Goal: Task Accomplishment & Management: Complete application form

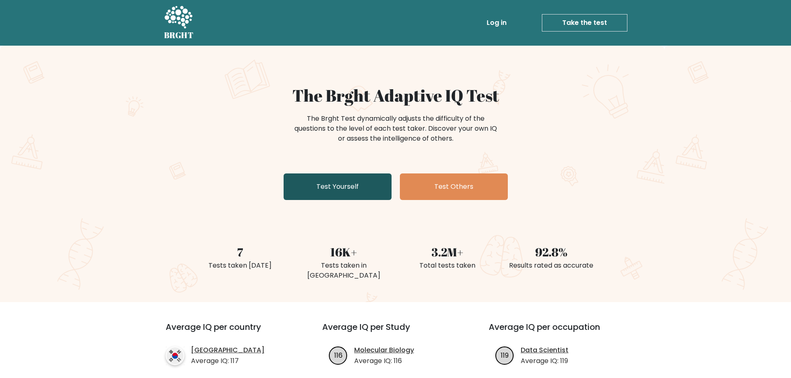
click at [337, 186] on link "Test Yourself" at bounding box center [338, 187] width 108 height 27
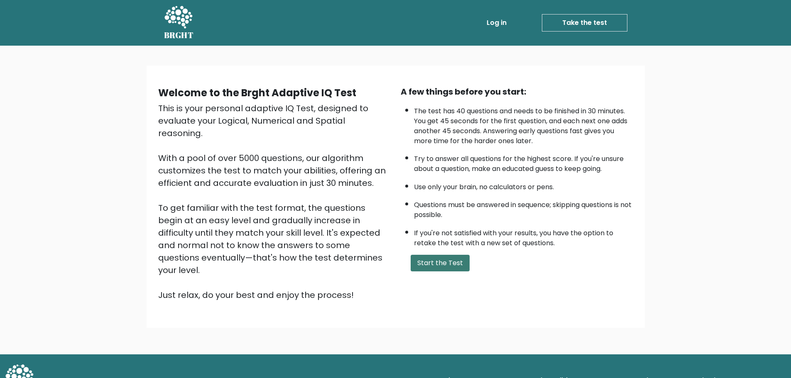
click at [452, 260] on button "Start the Test" at bounding box center [440, 263] width 59 height 17
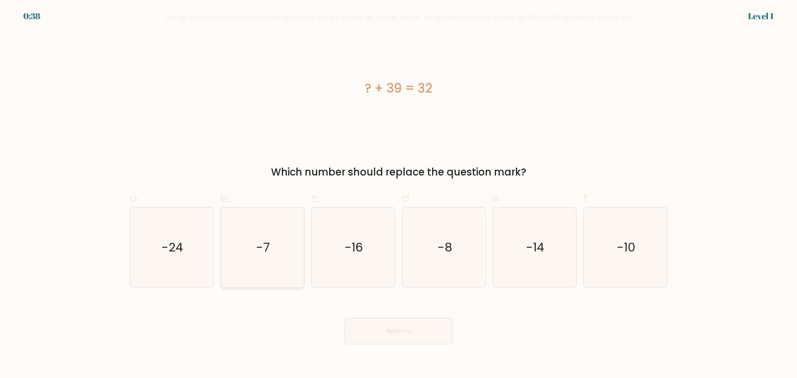
click at [272, 244] on icon "-7" at bounding box center [262, 248] width 80 height 80
click at [399, 195] on input "b. -7" at bounding box center [399, 191] width 0 height 5
radio input "true"
click at [394, 334] on button "Next" at bounding box center [399, 331] width 108 height 27
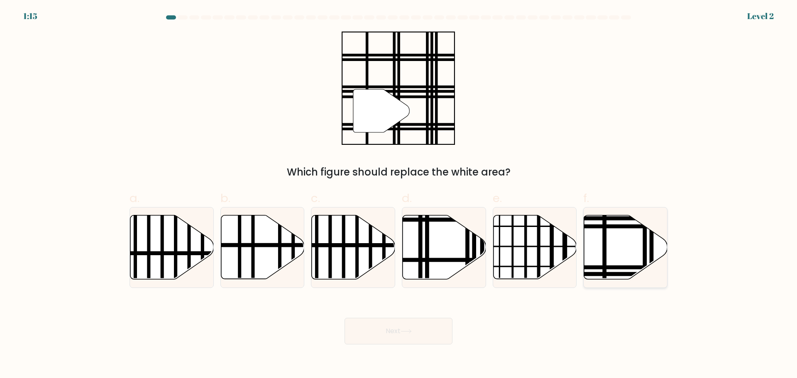
click at [617, 248] on icon at bounding box center [625, 247] width 83 height 64
click at [399, 195] on input "f." at bounding box center [399, 191] width 0 height 5
radio input "true"
click at [410, 328] on button "Next" at bounding box center [399, 331] width 108 height 27
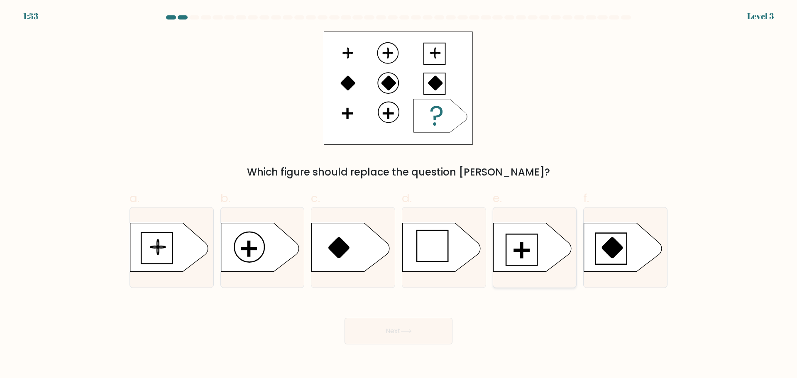
click at [535, 246] on icon at bounding box center [532, 247] width 78 height 49
click at [399, 195] on input "e." at bounding box center [399, 191] width 0 height 5
radio input "true"
click at [400, 324] on button "Next" at bounding box center [399, 331] width 108 height 27
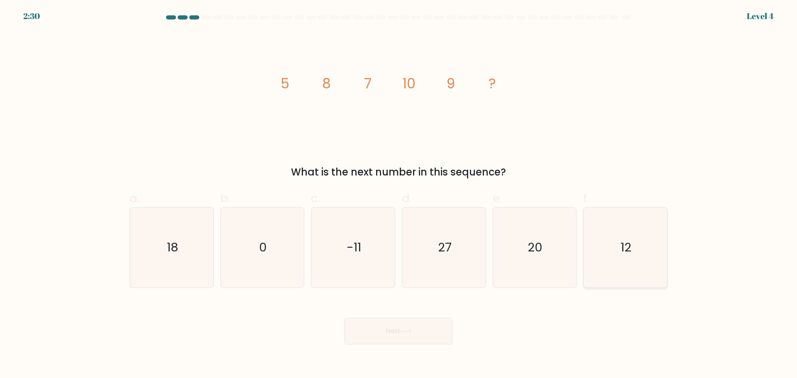
click at [628, 251] on text "12" at bounding box center [626, 247] width 11 height 17
click at [399, 195] on input "f. 12" at bounding box center [399, 191] width 0 height 5
radio input "true"
click at [399, 324] on button "Next" at bounding box center [399, 331] width 108 height 27
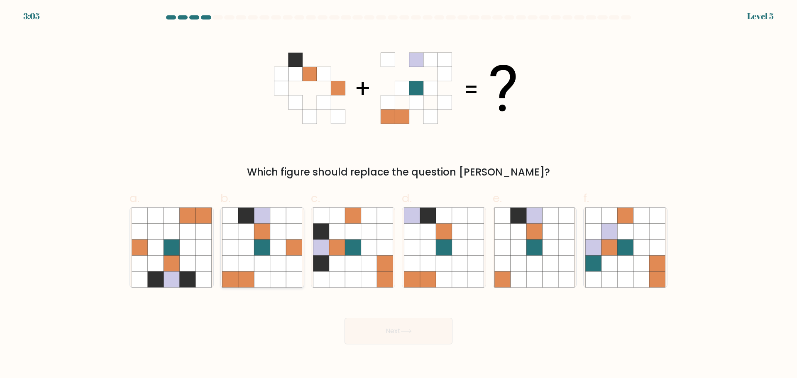
click at [265, 248] on icon at bounding box center [263, 248] width 16 height 16
click at [399, 195] on input "b." at bounding box center [399, 191] width 0 height 5
radio input "true"
click at [401, 329] on button "Next" at bounding box center [399, 331] width 108 height 27
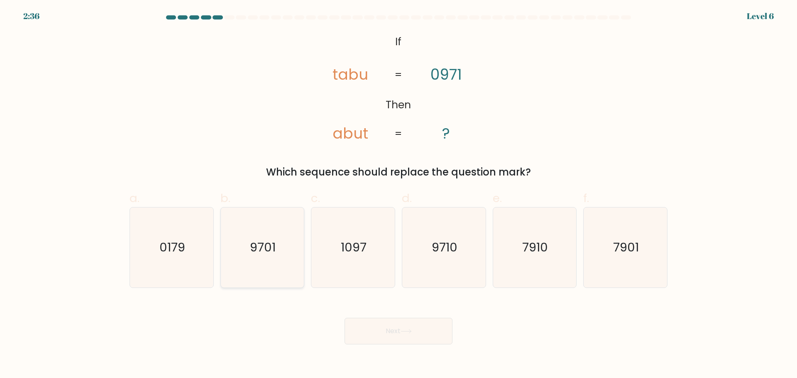
click at [266, 250] on text "9701" at bounding box center [263, 247] width 26 height 17
click at [399, 195] on input "b. 9701" at bounding box center [399, 191] width 0 height 5
radio input "true"
click at [361, 334] on button "Next" at bounding box center [399, 331] width 108 height 27
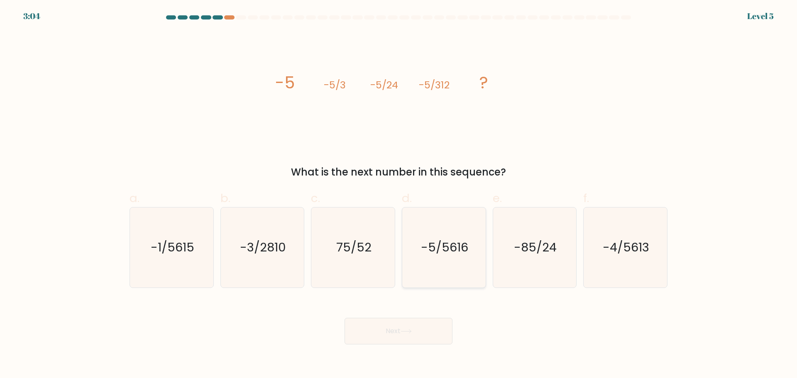
click at [436, 250] on text "-5/5616" at bounding box center [444, 247] width 47 height 17
click at [399, 195] on input "d. -5/5616" at bounding box center [399, 191] width 0 height 5
radio input "true"
click at [399, 321] on button "Next" at bounding box center [399, 331] width 108 height 27
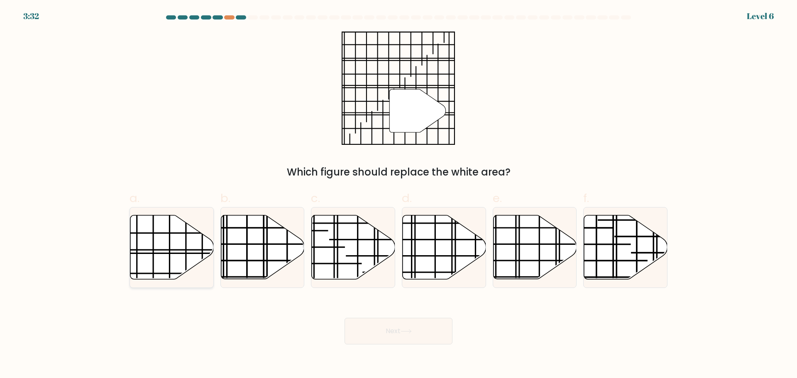
click at [152, 243] on icon at bounding box center [171, 247] width 83 height 64
click at [399, 195] on input "a." at bounding box center [399, 191] width 0 height 5
radio input "true"
click at [386, 327] on button "Next" at bounding box center [399, 331] width 108 height 27
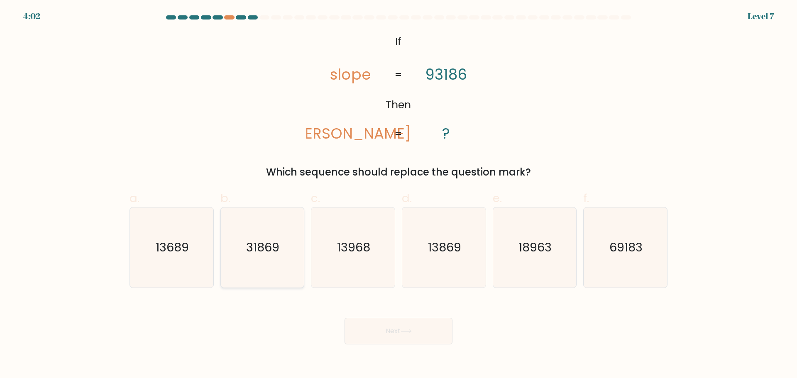
click at [258, 266] on icon "31869" at bounding box center [262, 248] width 80 height 80
click at [399, 195] on input "b. 31869" at bounding box center [399, 191] width 0 height 5
radio input "true"
click at [384, 328] on button "Next" at bounding box center [399, 331] width 108 height 27
click at [390, 335] on button "Next" at bounding box center [399, 331] width 108 height 27
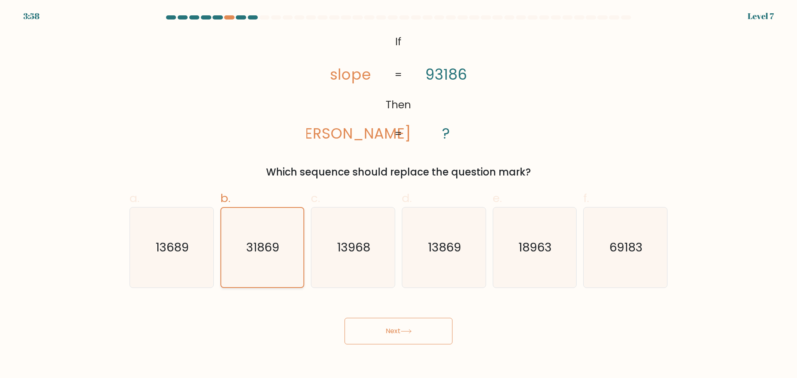
click at [260, 248] on text "31869" at bounding box center [263, 247] width 33 height 17
click at [399, 195] on input "b. 31869" at bounding box center [399, 191] width 0 height 5
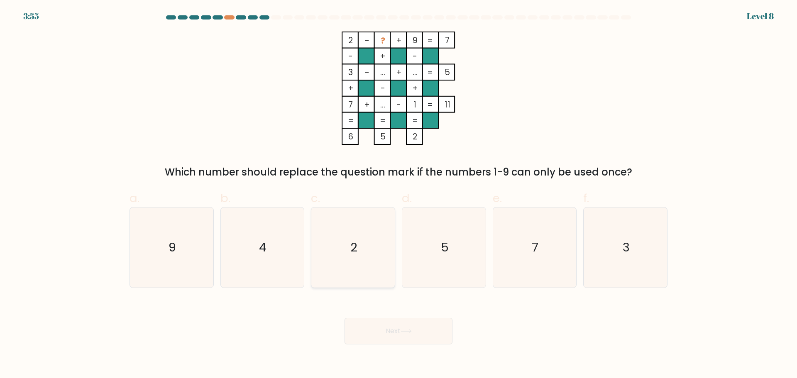
click at [359, 250] on icon "2" at bounding box center [353, 248] width 80 height 80
click at [399, 195] on input "c. 2" at bounding box center [399, 191] width 0 height 5
radio input "true"
click at [401, 322] on button "Next" at bounding box center [399, 331] width 108 height 27
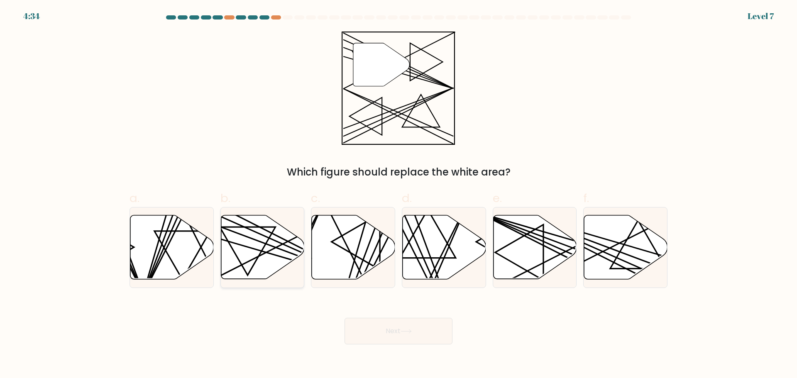
click at [255, 253] on icon at bounding box center [262, 247] width 83 height 64
click at [399, 195] on input "b." at bounding box center [399, 191] width 0 height 5
radio input "true"
click at [386, 322] on button "Next" at bounding box center [399, 331] width 108 height 27
click at [388, 327] on button "Next" at bounding box center [399, 331] width 108 height 27
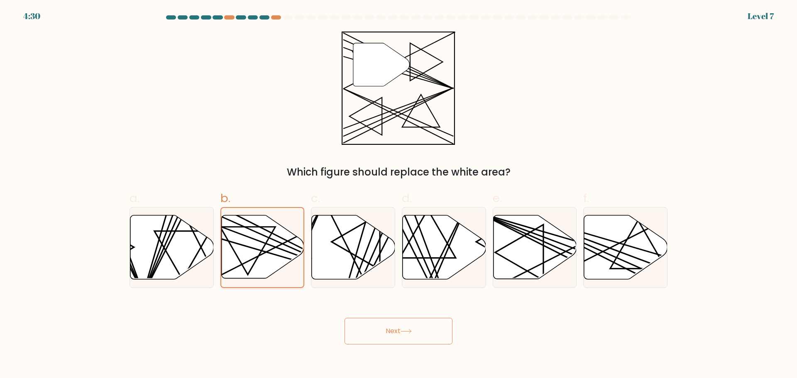
click at [269, 253] on icon at bounding box center [262, 247] width 83 height 63
click at [399, 195] on input "b." at bounding box center [399, 191] width 0 height 5
click at [393, 334] on button "Next" at bounding box center [399, 331] width 108 height 27
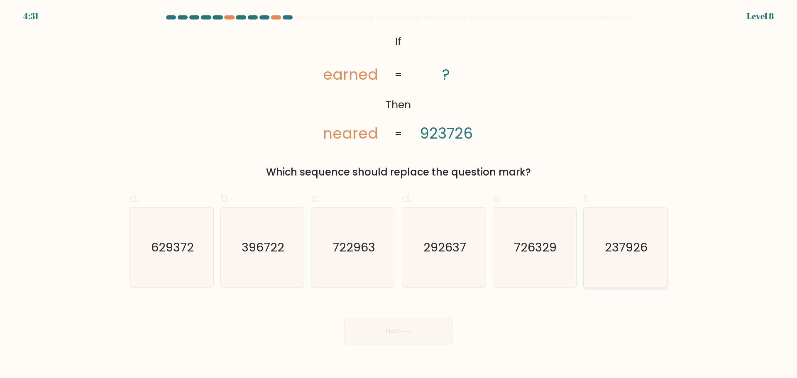
click at [617, 262] on icon "237926" at bounding box center [626, 248] width 80 height 80
click at [399, 195] on input "f. 237926" at bounding box center [399, 191] width 0 height 5
radio input "true"
click at [410, 332] on icon at bounding box center [406, 331] width 11 height 5
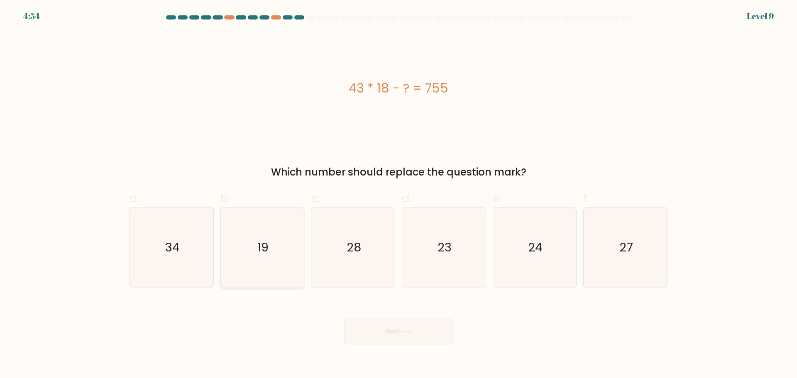
click at [262, 255] on text "19" at bounding box center [263, 247] width 11 height 17
click at [399, 195] on input "b. 19" at bounding box center [399, 191] width 0 height 5
radio input "true"
click at [391, 331] on button "Next" at bounding box center [399, 331] width 108 height 27
click at [397, 329] on button "Next" at bounding box center [399, 331] width 108 height 27
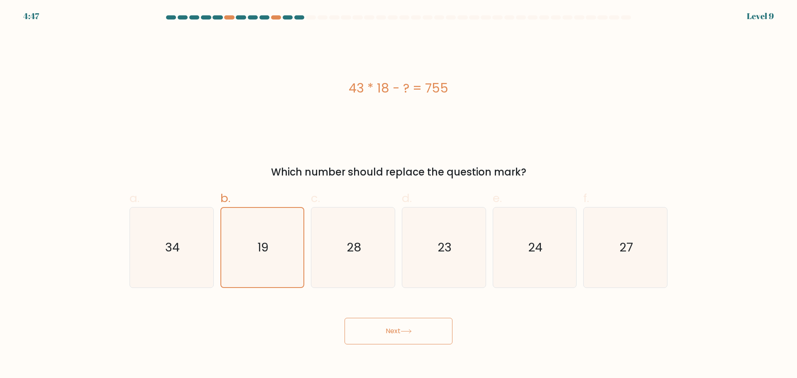
click at [378, 329] on button "Next" at bounding box center [399, 331] width 108 height 27
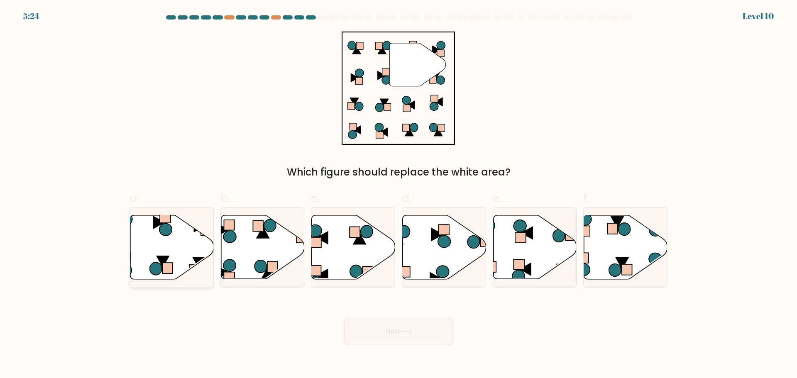
click at [167, 233] on icon at bounding box center [165, 229] width 12 height 12
click at [399, 195] on input "a." at bounding box center [399, 191] width 0 height 5
radio input "true"
click at [380, 337] on button "Next" at bounding box center [399, 331] width 108 height 27
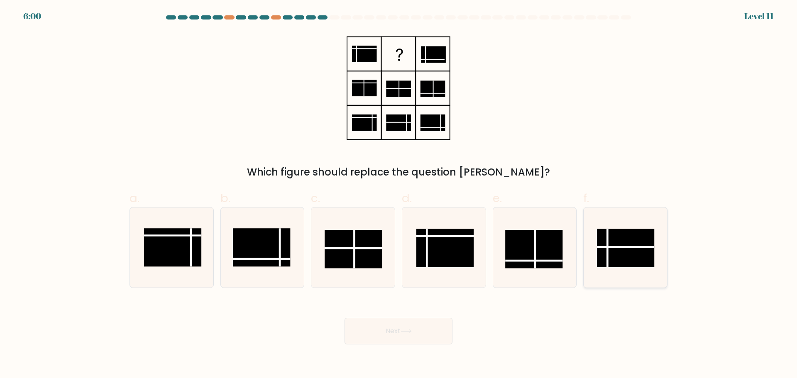
click at [613, 243] on rect at bounding box center [625, 248] width 57 height 38
click at [399, 195] on input "f." at bounding box center [399, 191] width 0 height 5
radio input "true"
click at [396, 331] on button "Next" at bounding box center [399, 331] width 108 height 27
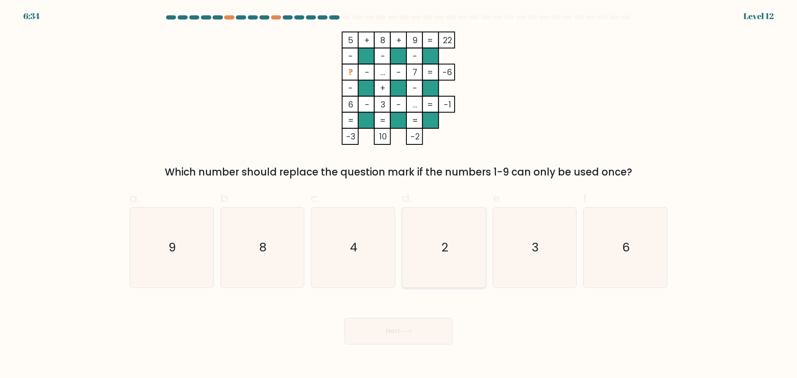
click at [451, 255] on icon "2" at bounding box center [444, 248] width 80 height 80
click at [399, 195] on input "d. 2" at bounding box center [399, 191] width 0 height 5
radio input "true"
click at [400, 320] on button "Next" at bounding box center [399, 331] width 108 height 27
click at [390, 327] on button "Next" at bounding box center [399, 331] width 108 height 27
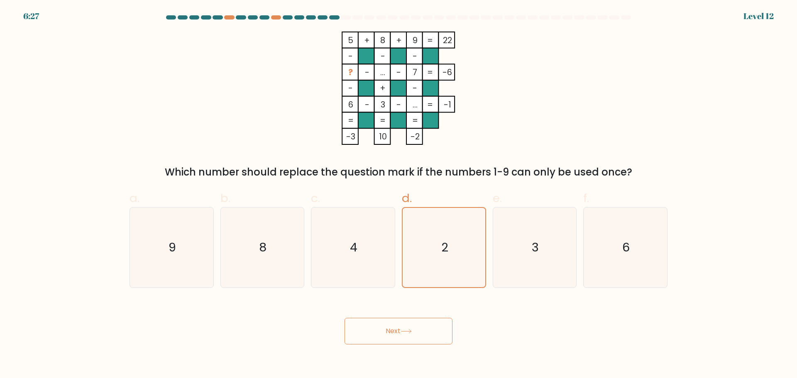
click at [390, 334] on button "Next" at bounding box center [399, 331] width 108 height 27
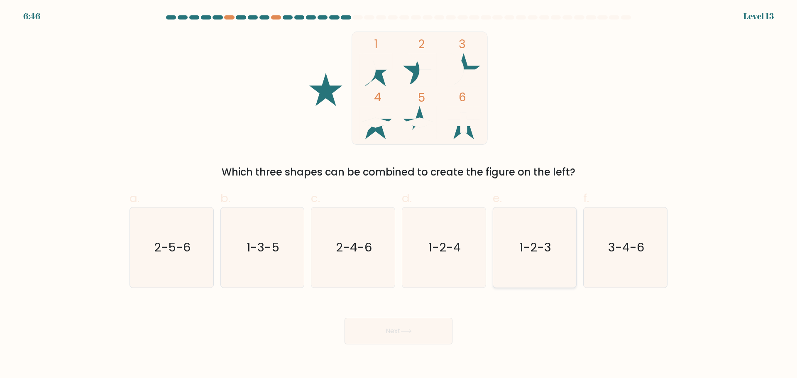
click at [514, 256] on icon "1-2-3" at bounding box center [535, 248] width 80 height 80
click at [399, 195] on input "e. 1-2-3" at bounding box center [399, 191] width 0 height 5
radio input "true"
click at [398, 329] on button "Next" at bounding box center [399, 331] width 108 height 27
click at [435, 326] on button "Next" at bounding box center [399, 331] width 108 height 27
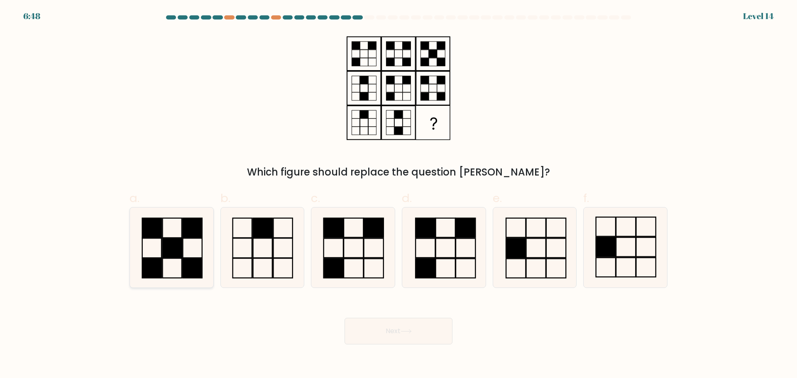
click at [178, 241] on rect at bounding box center [171, 248] width 19 height 20
click at [399, 195] on input "a." at bounding box center [399, 191] width 0 height 5
radio input "true"
click at [344, 249] on rect at bounding box center [354, 247] width 20 height 19
click at [399, 195] on input "c." at bounding box center [399, 191] width 0 height 5
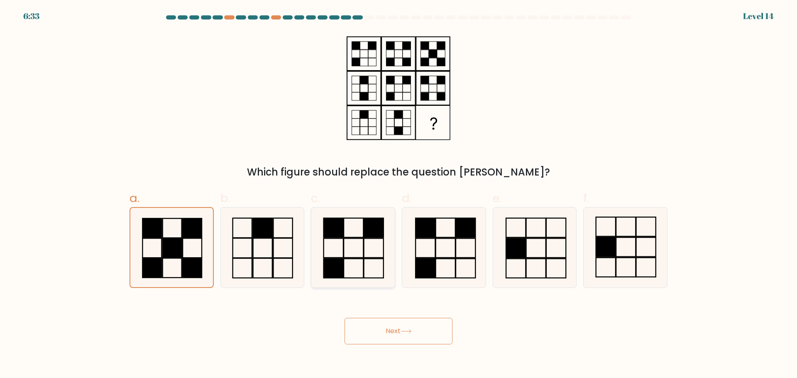
radio input "true"
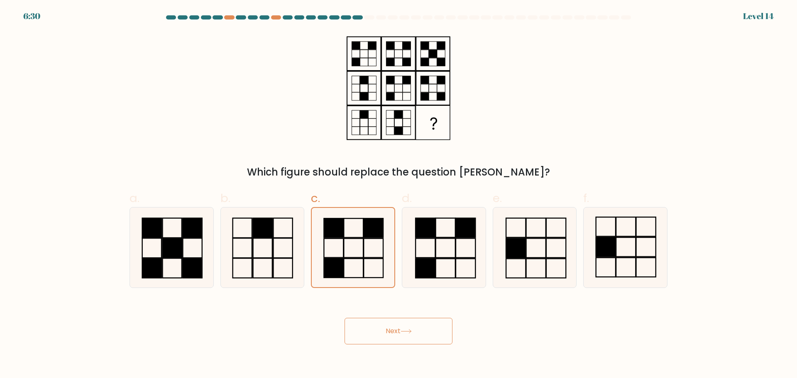
click at [400, 332] on button "Next" at bounding box center [399, 331] width 108 height 27
